Goal: Transaction & Acquisition: Obtain resource

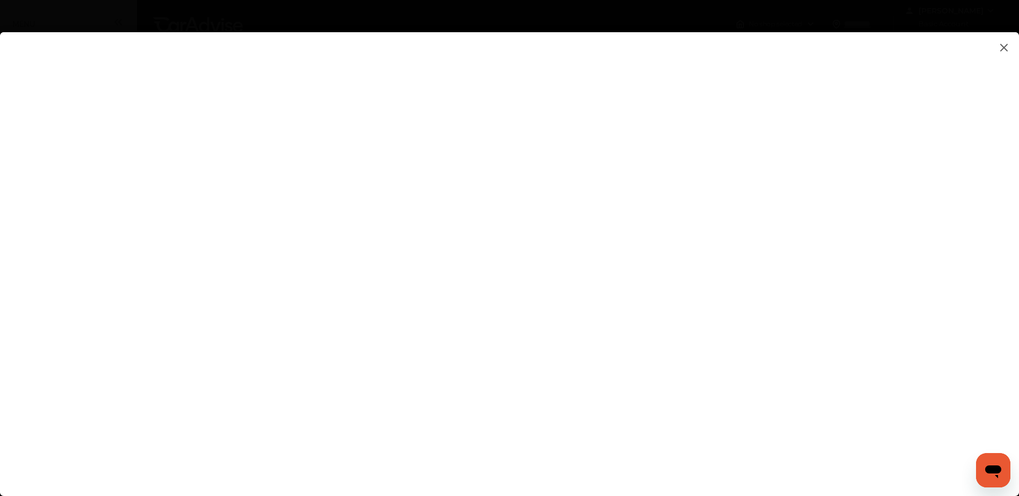
click at [645, 272] on flutter-view at bounding box center [509, 253] width 1019 height 443
type input "**********"
click at [618, 282] on flutter-view at bounding box center [509, 253] width 1019 height 443
click at [849, 276] on flutter-view at bounding box center [509, 253] width 1019 height 443
click at [655, 241] on flutter-view at bounding box center [509, 253] width 1019 height 443
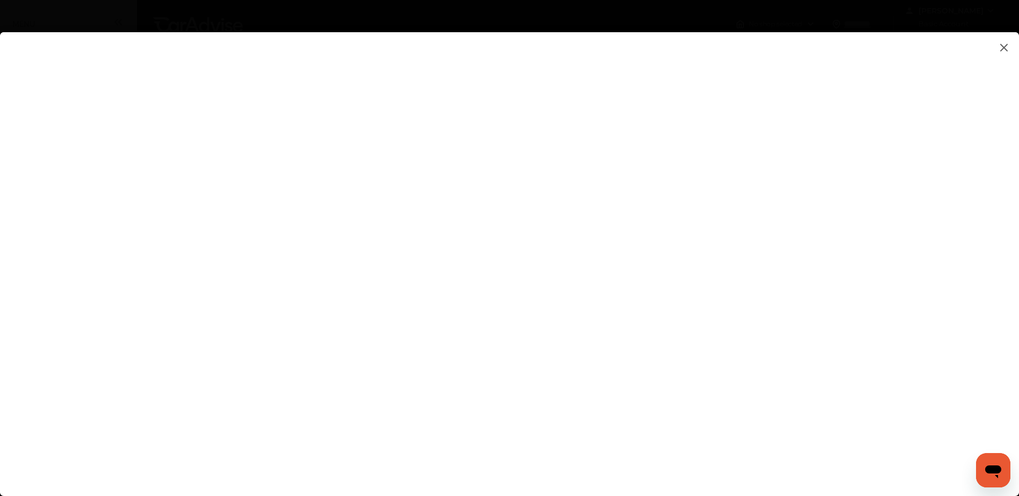
type textarea "**********"
click at [662, 280] on flutter-view at bounding box center [509, 253] width 1019 height 443
click at [677, 297] on flutter-view at bounding box center [509, 253] width 1019 height 443
click at [623, 142] on flutter-view at bounding box center [509, 253] width 1019 height 443
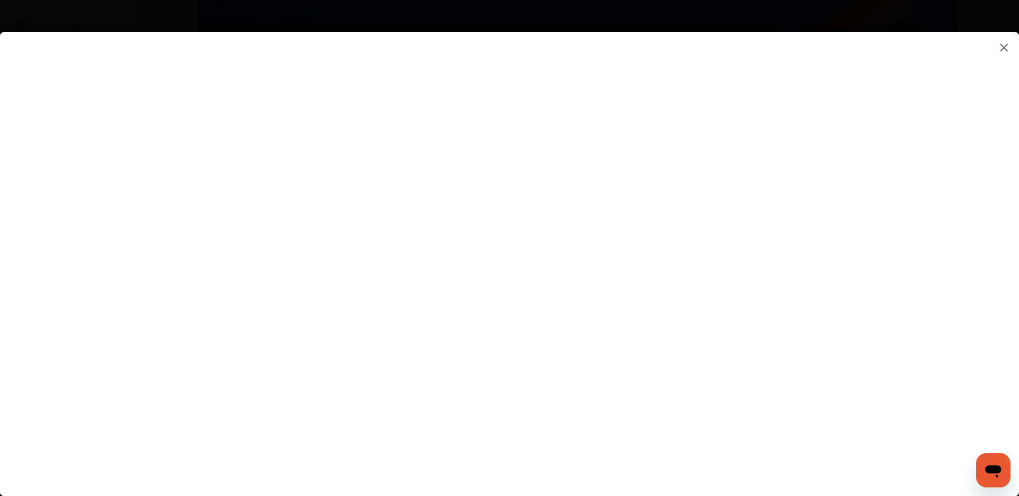
click at [527, 306] on flutter-view at bounding box center [509, 253] width 1019 height 443
click at [1003, 48] on img at bounding box center [1004, 47] width 13 height 13
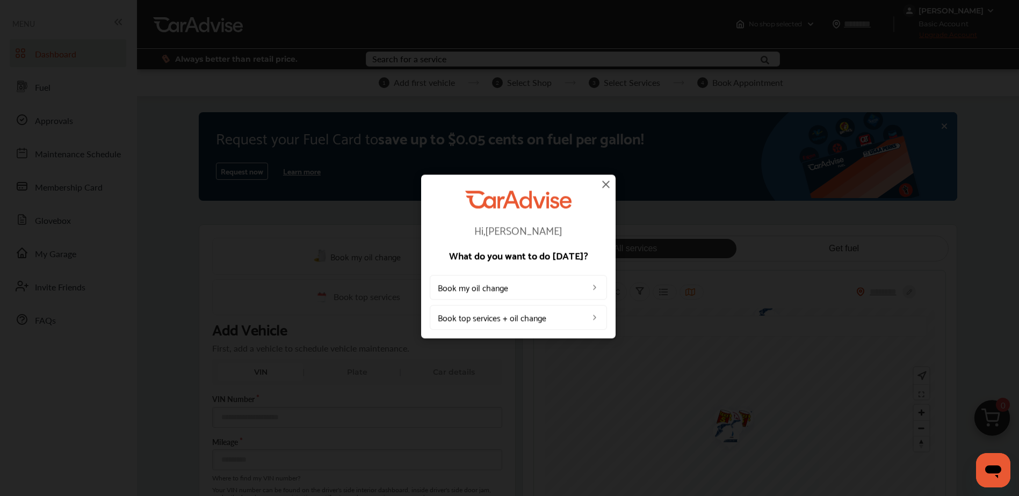
click at [601, 184] on img at bounding box center [606, 184] width 13 height 13
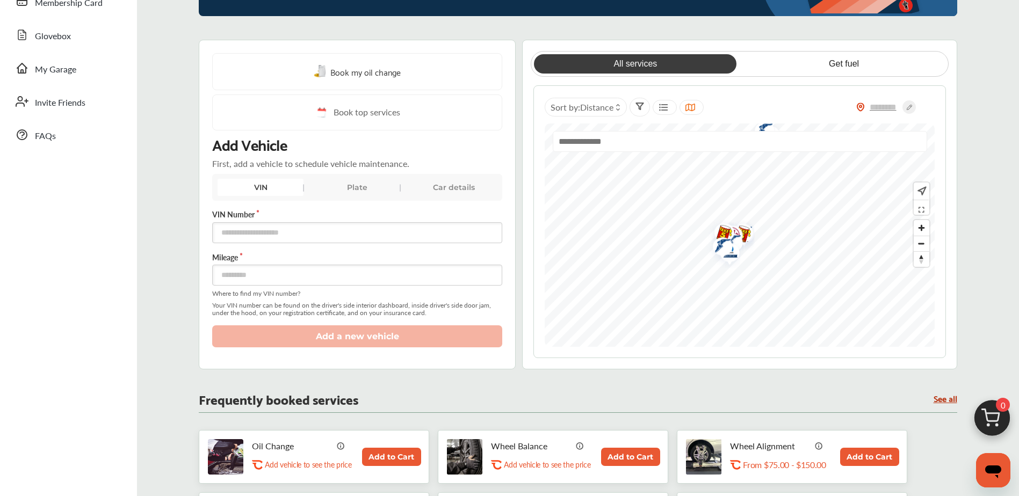
scroll to position [215, 0]
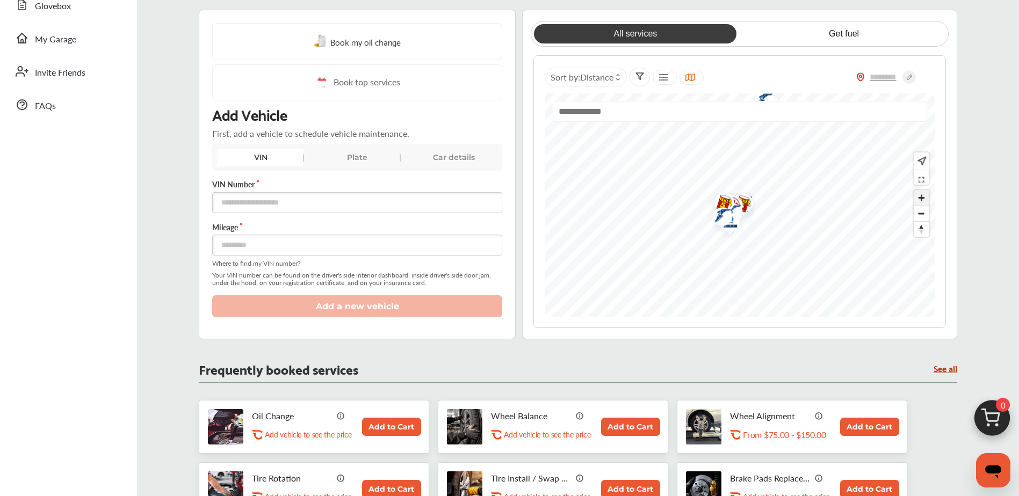
click at [921, 201] on span "Zoom in" at bounding box center [922, 198] width 16 height 16
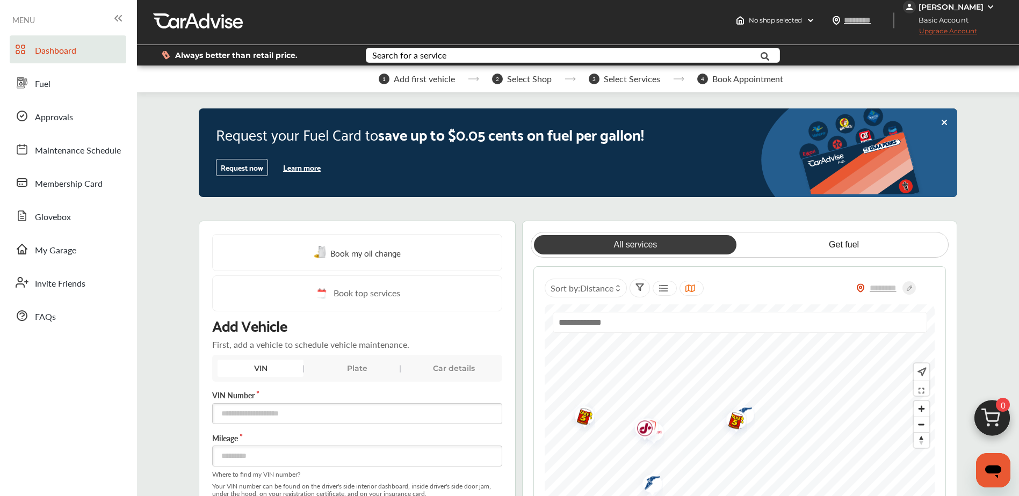
scroll to position [0, 0]
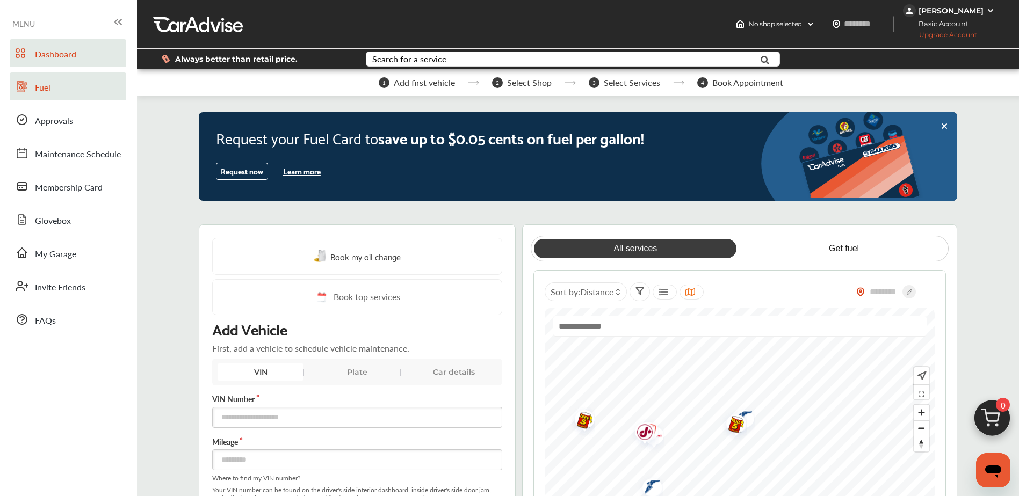
click at [42, 83] on span "Fuel" at bounding box center [43, 88] width 16 height 14
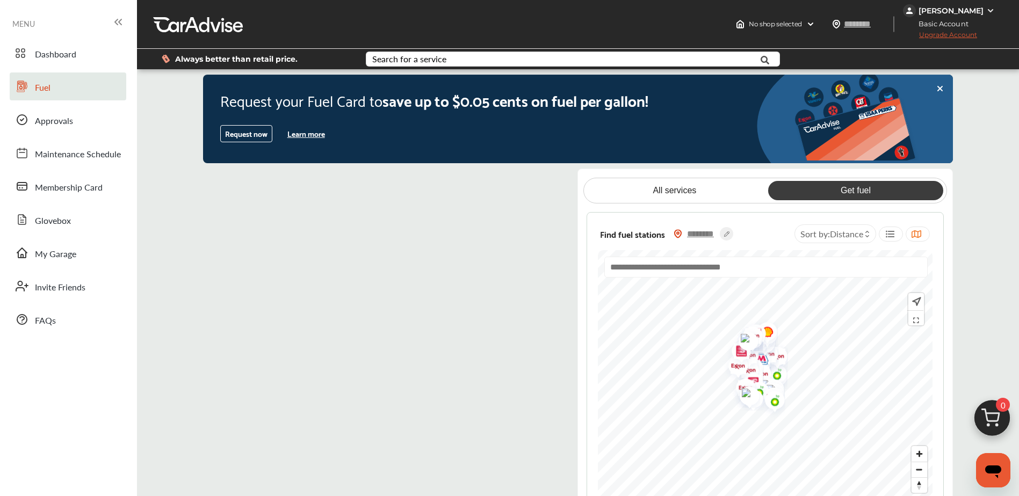
click at [696, 232] on input "text" at bounding box center [701, 233] width 38 height 11
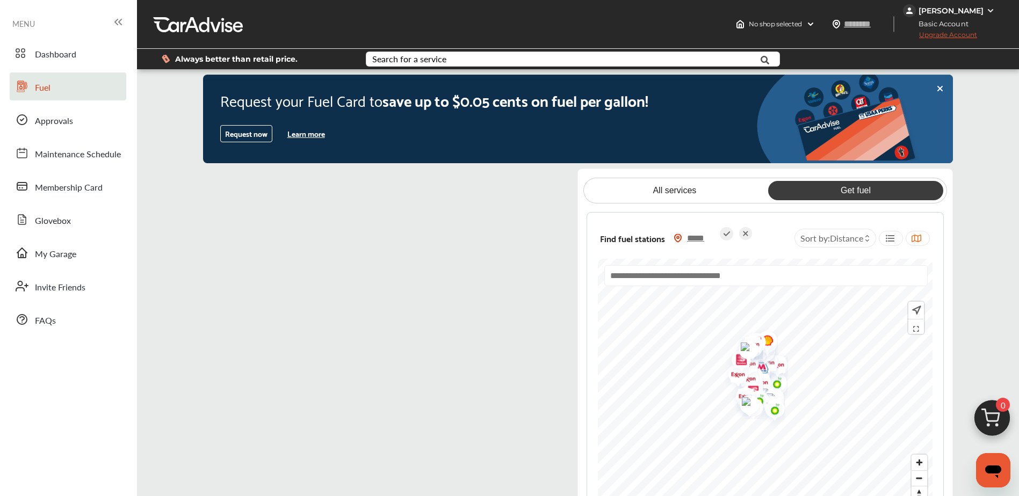
type input "*****"
click at [726, 235] on icon at bounding box center [727, 234] width 6 height 5
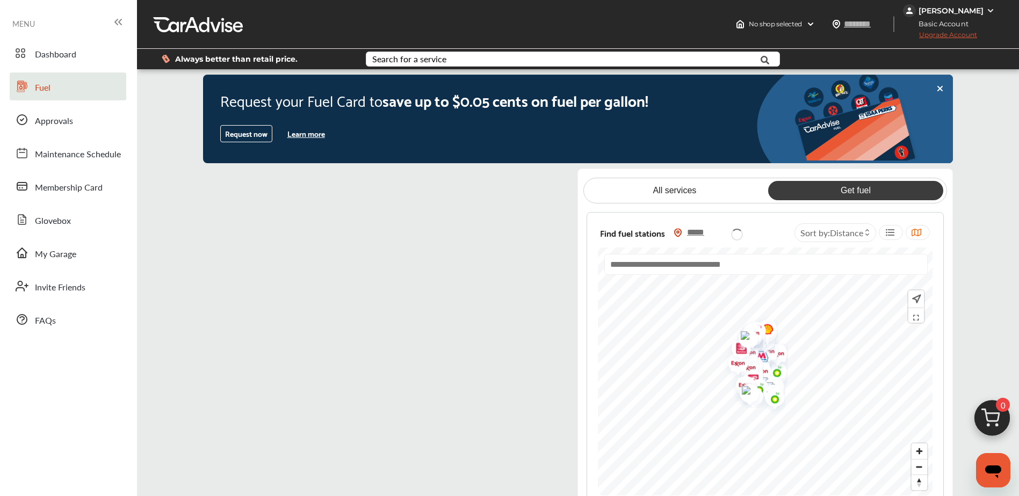
type input "*****"
click at [691, 433] on img "Map marker" at bounding box center [689, 433] width 28 height 27
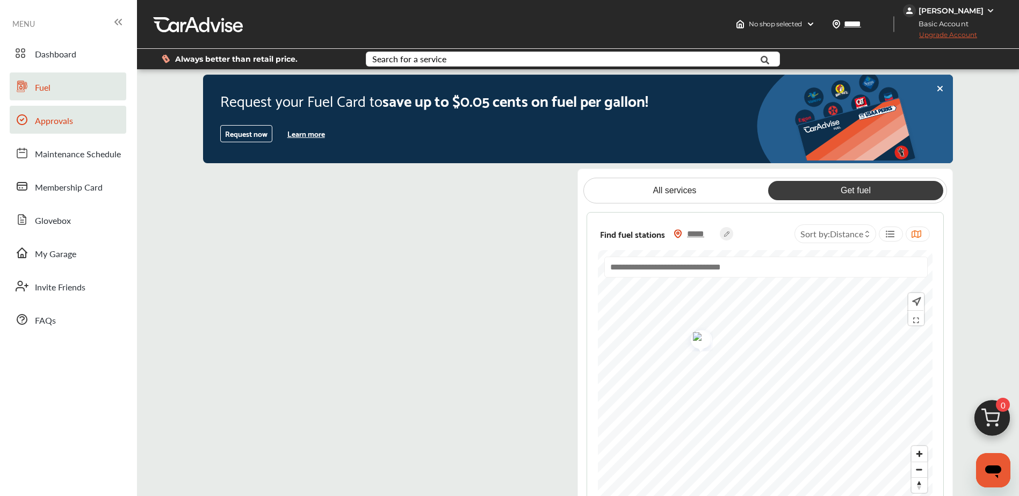
click at [56, 117] on span "Approvals" at bounding box center [54, 121] width 38 height 14
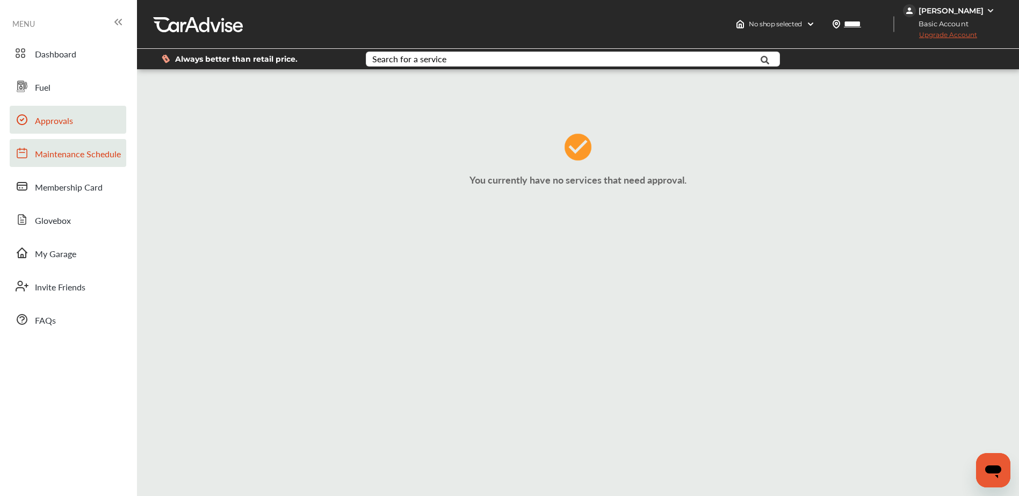
click at [52, 158] on span "Maintenance Schedule" at bounding box center [78, 155] width 86 height 14
